Goal: Transaction & Acquisition: Purchase product/service

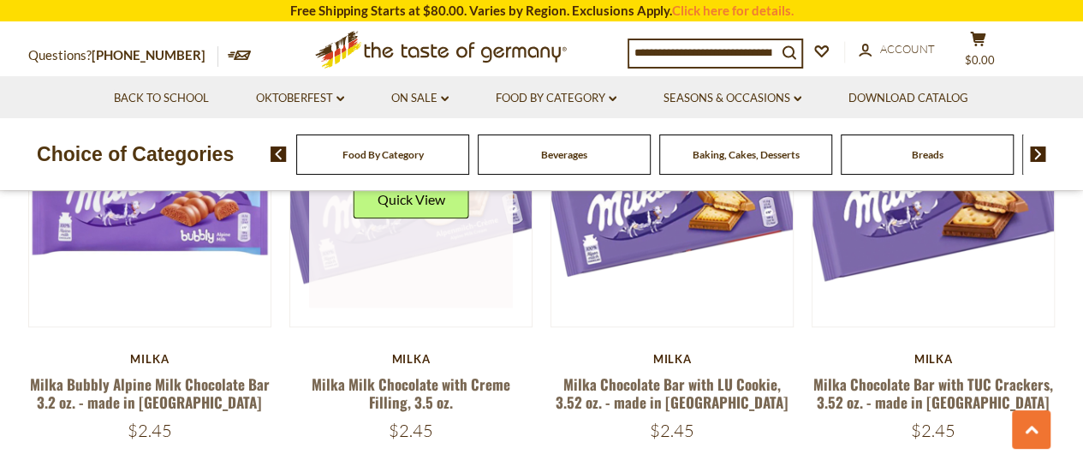
scroll to position [771, 0]
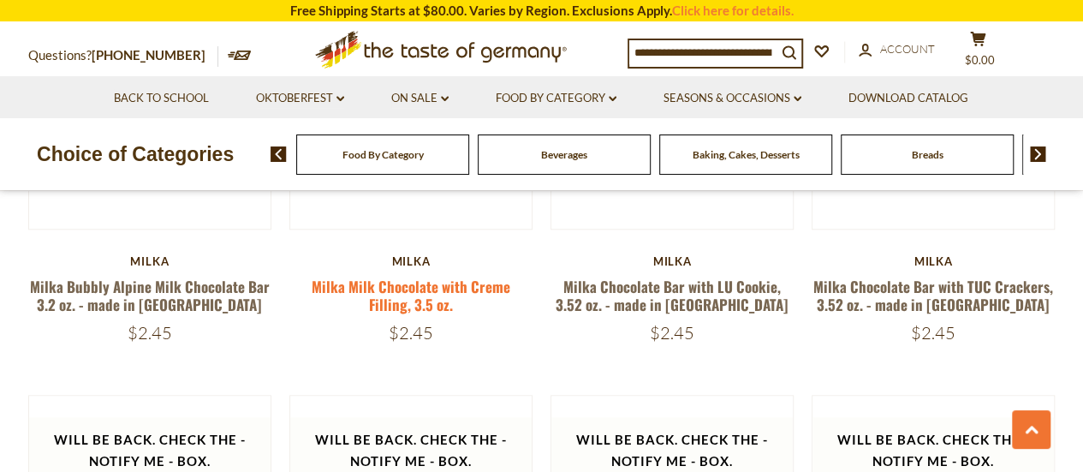
click at [424, 281] on link "Milka Milk Chocolate with Creme Filling, 3.5 oz." at bounding box center [411, 295] width 199 height 39
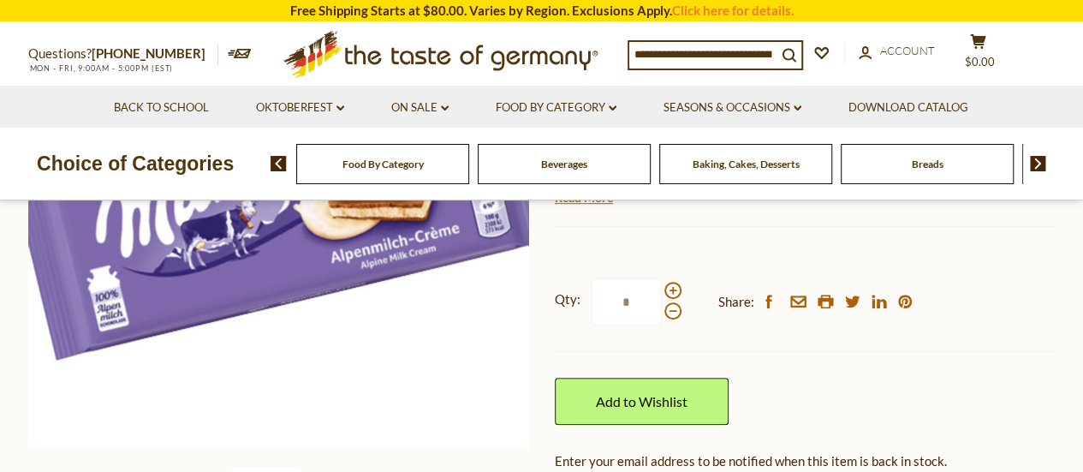
scroll to position [343, 0]
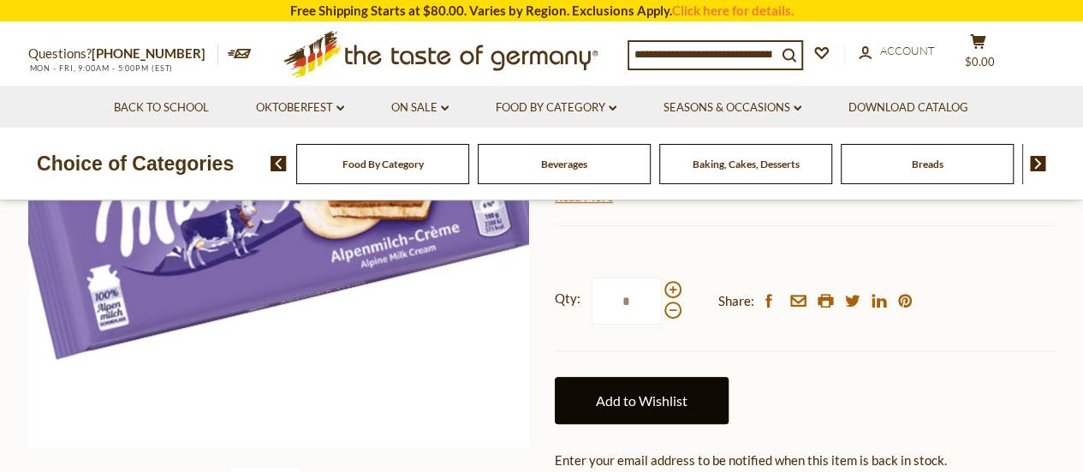
click at [678, 391] on link "Add to Wishlist" at bounding box center [642, 400] width 174 height 47
